Goal: Task Accomplishment & Management: Manage account settings

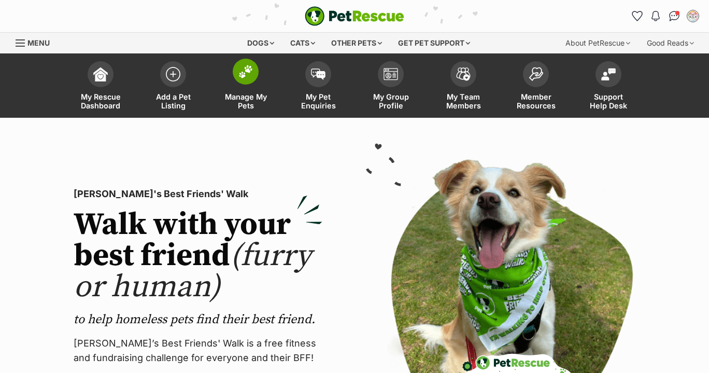
click at [248, 101] on span "Manage My Pets" at bounding box center [245, 101] width 47 height 18
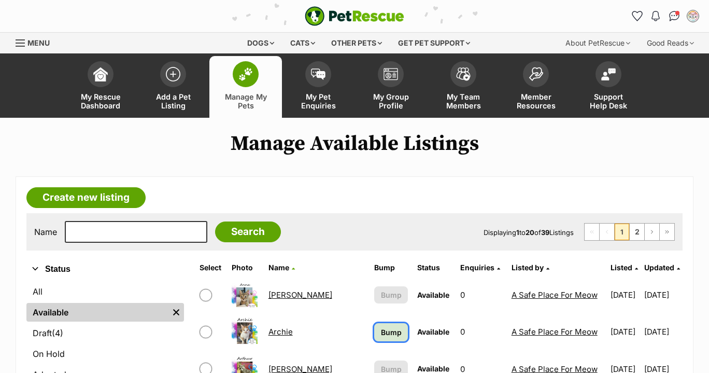
click at [381, 332] on span "Bump" at bounding box center [391, 332] width 21 height 11
click at [637, 235] on link "2" at bounding box center [637, 231] width 15 height 17
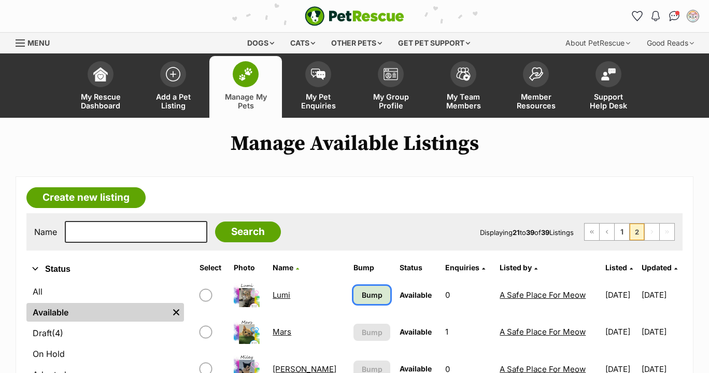
click at [362, 299] on span "Bump" at bounding box center [372, 294] width 21 height 11
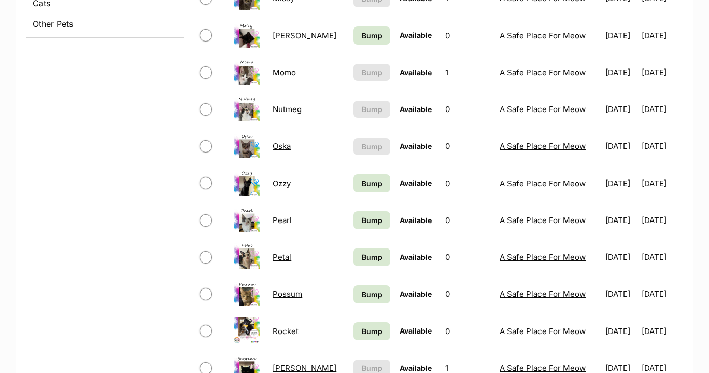
scroll to position [543, 0]
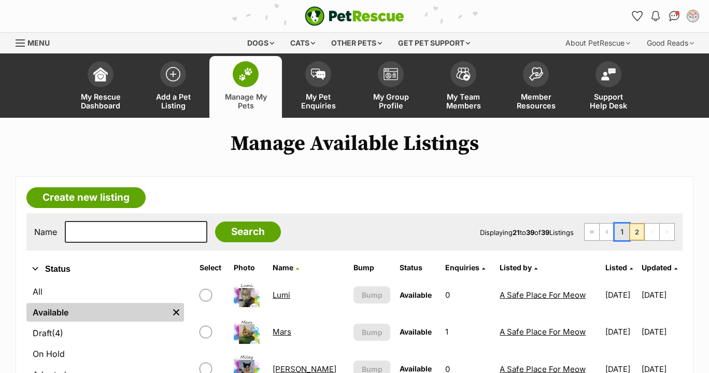
click at [620, 230] on link "1" at bounding box center [622, 231] width 15 height 17
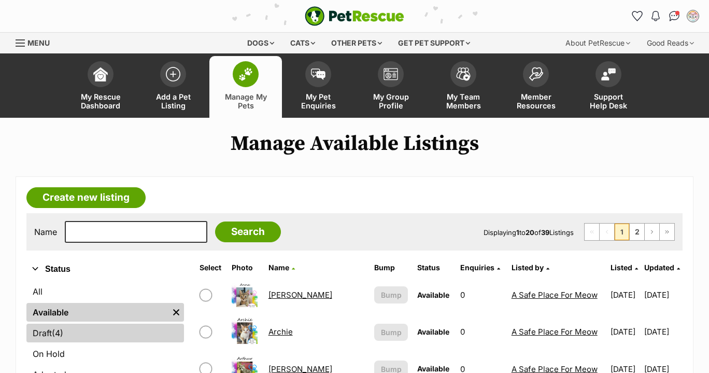
click at [78, 324] on link "Draft (4) Items" at bounding box center [105, 332] width 158 height 19
